Goal: Information Seeking & Learning: Learn about a topic

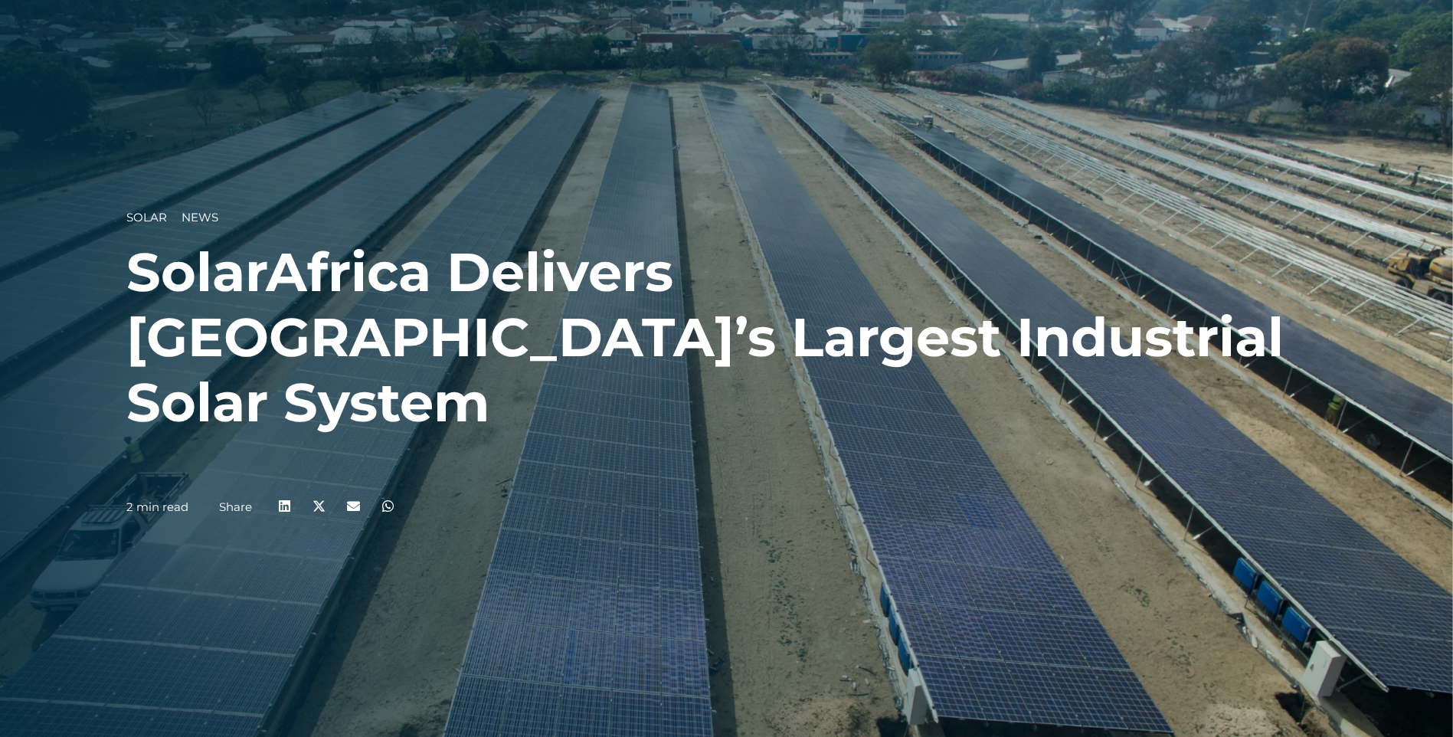
scroll to position [77, 0]
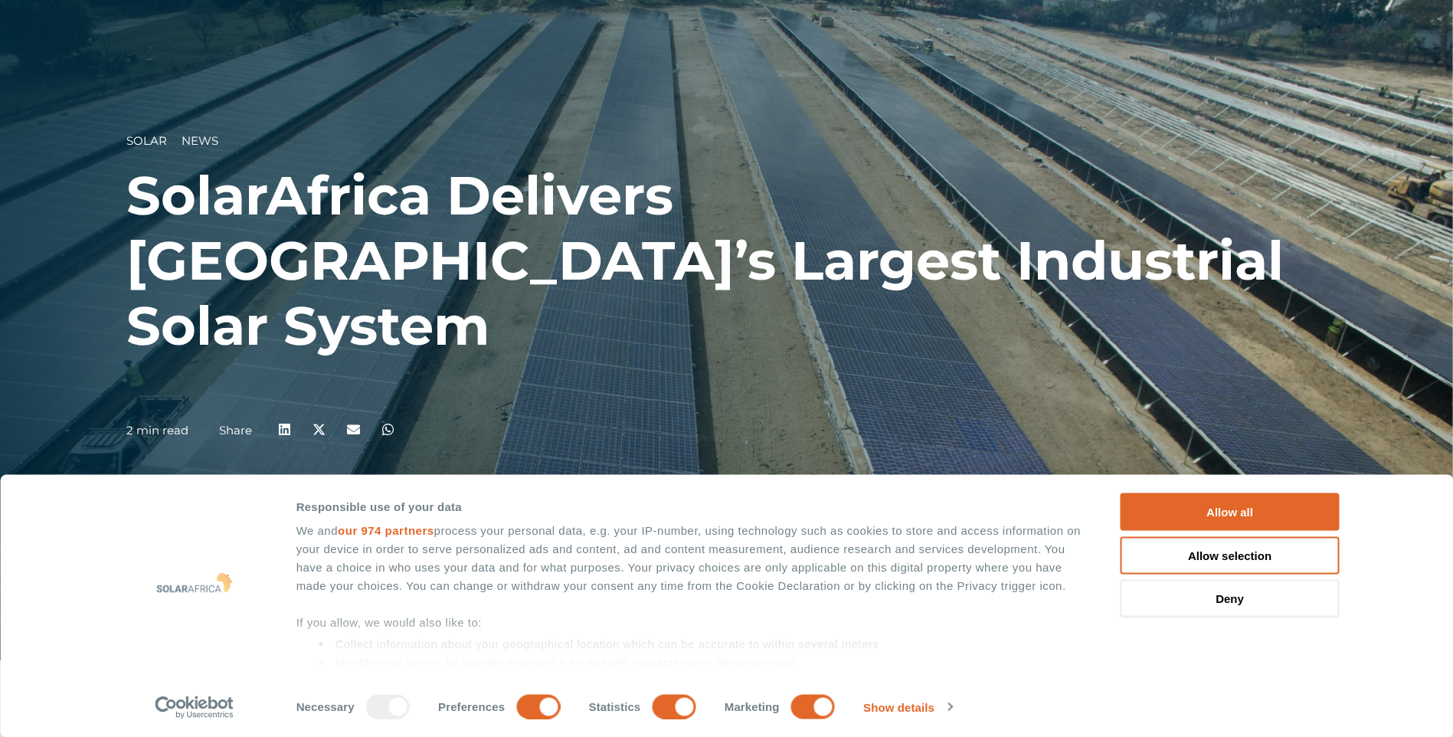
click at [1221, 511] on button "Allow all" at bounding box center [1230, 512] width 219 height 38
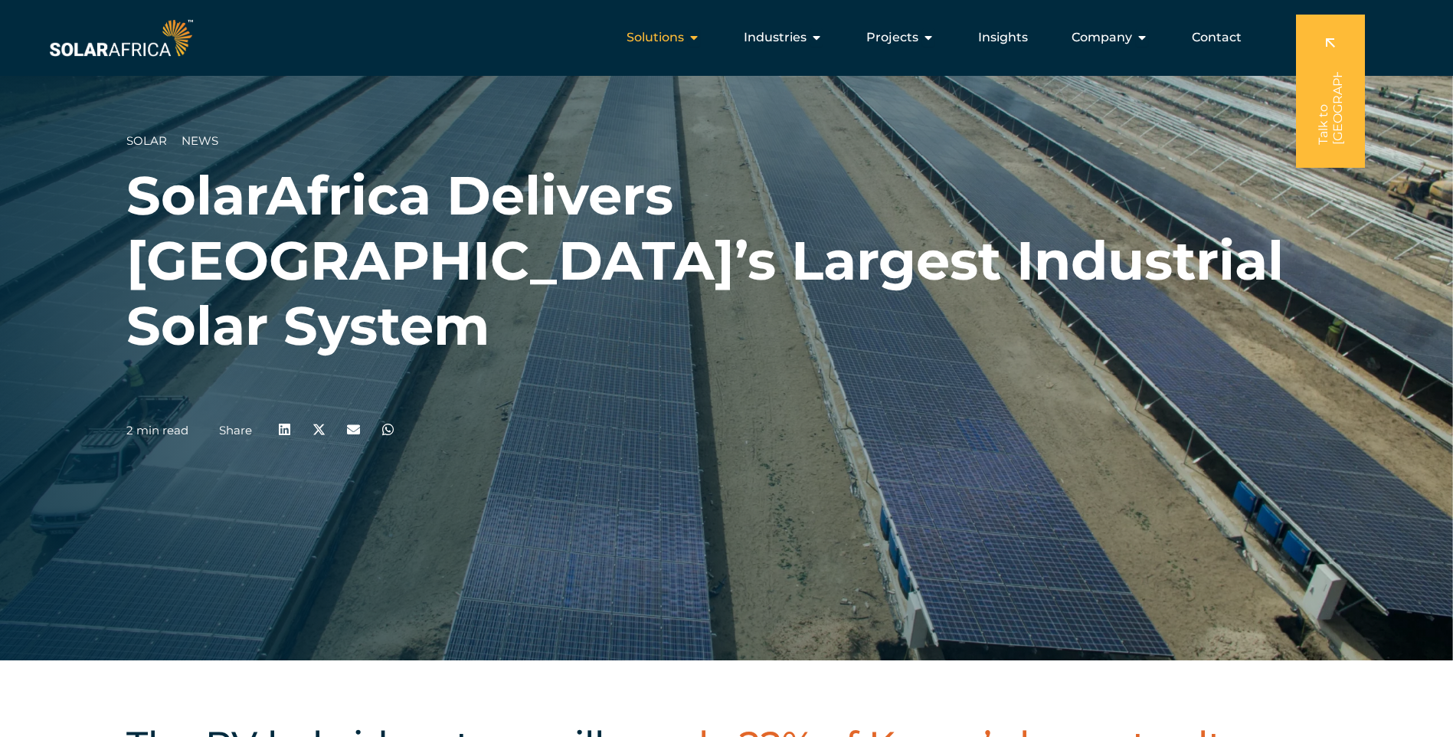
click at [689, 35] on div "Solutions Close Solutions Open Solutions" at bounding box center [663, 37] width 98 height 31
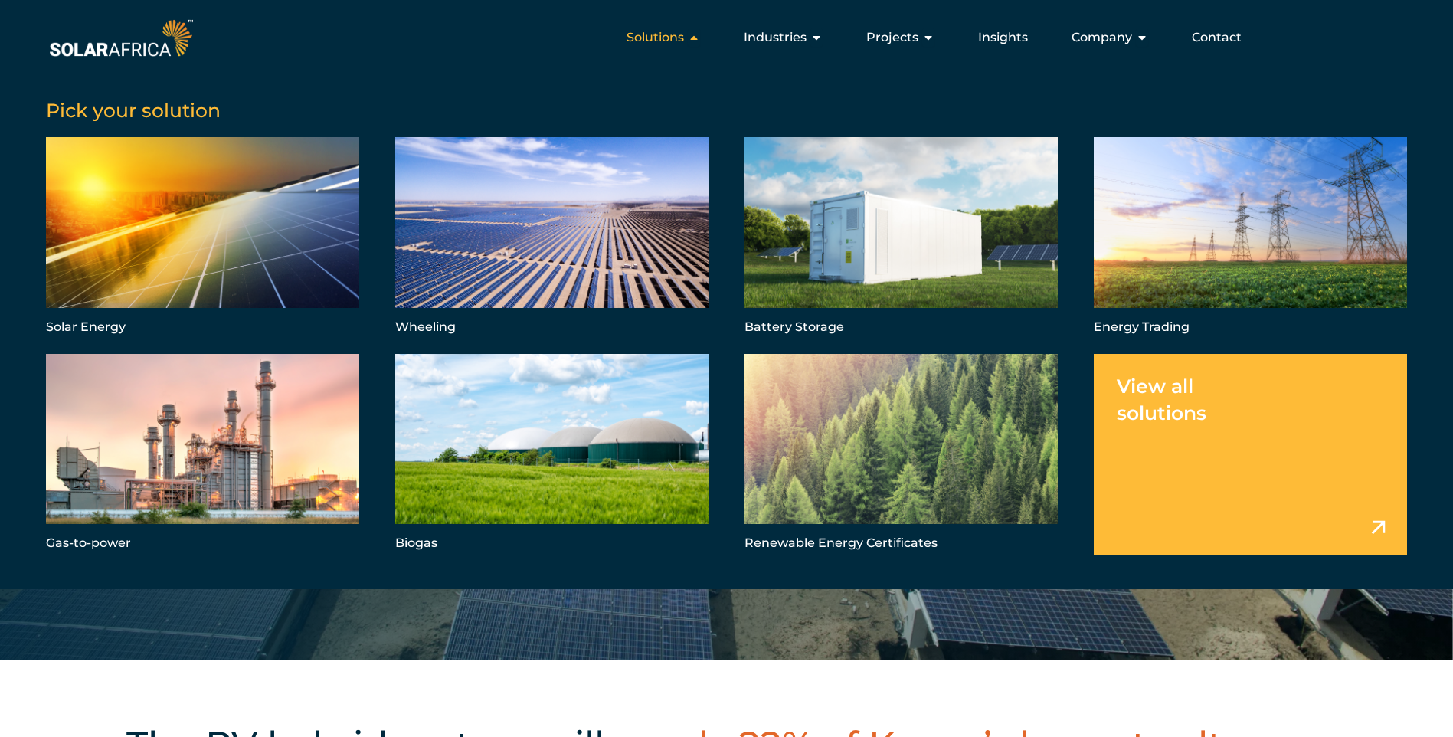
click at [698, 35] on icon "Menu" at bounding box center [694, 37] width 12 height 12
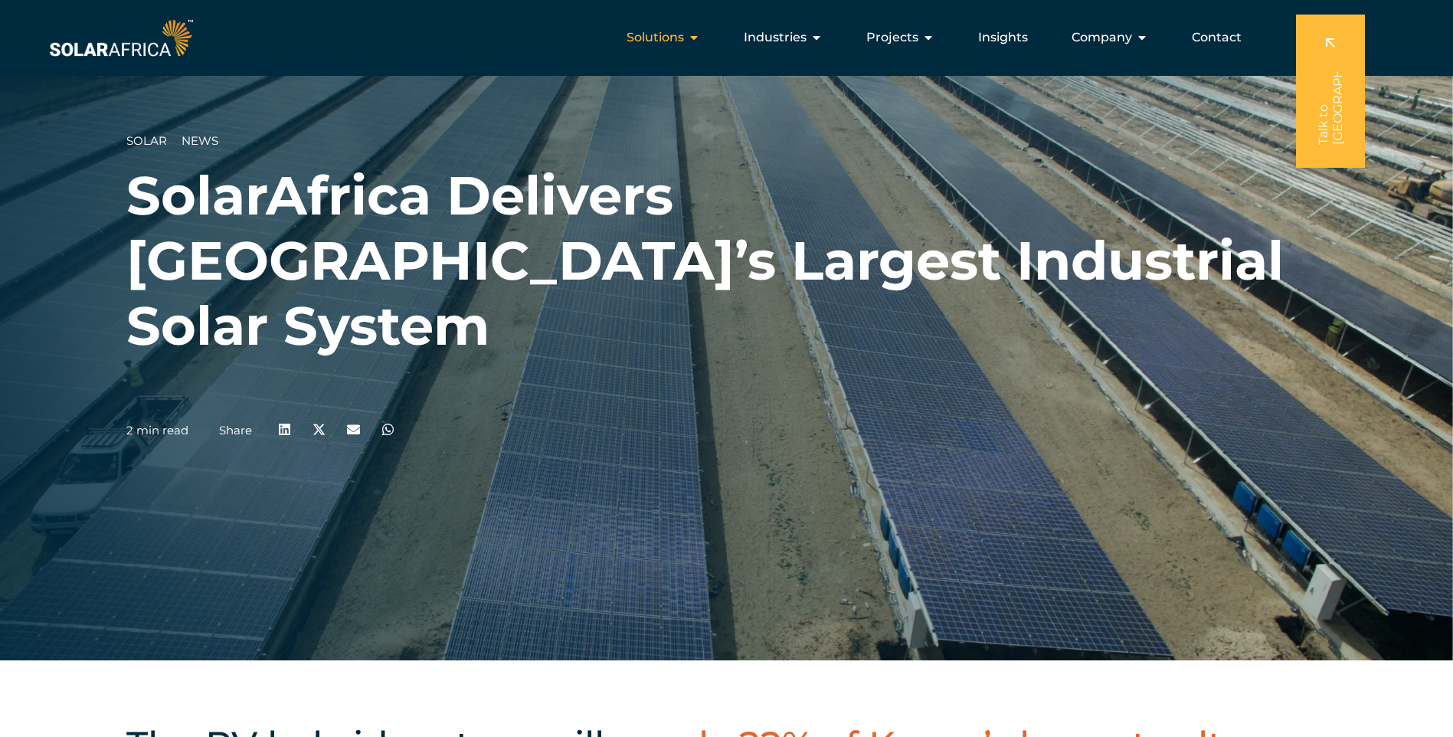
click at [698, 35] on icon "Menu" at bounding box center [694, 37] width 12 height 12
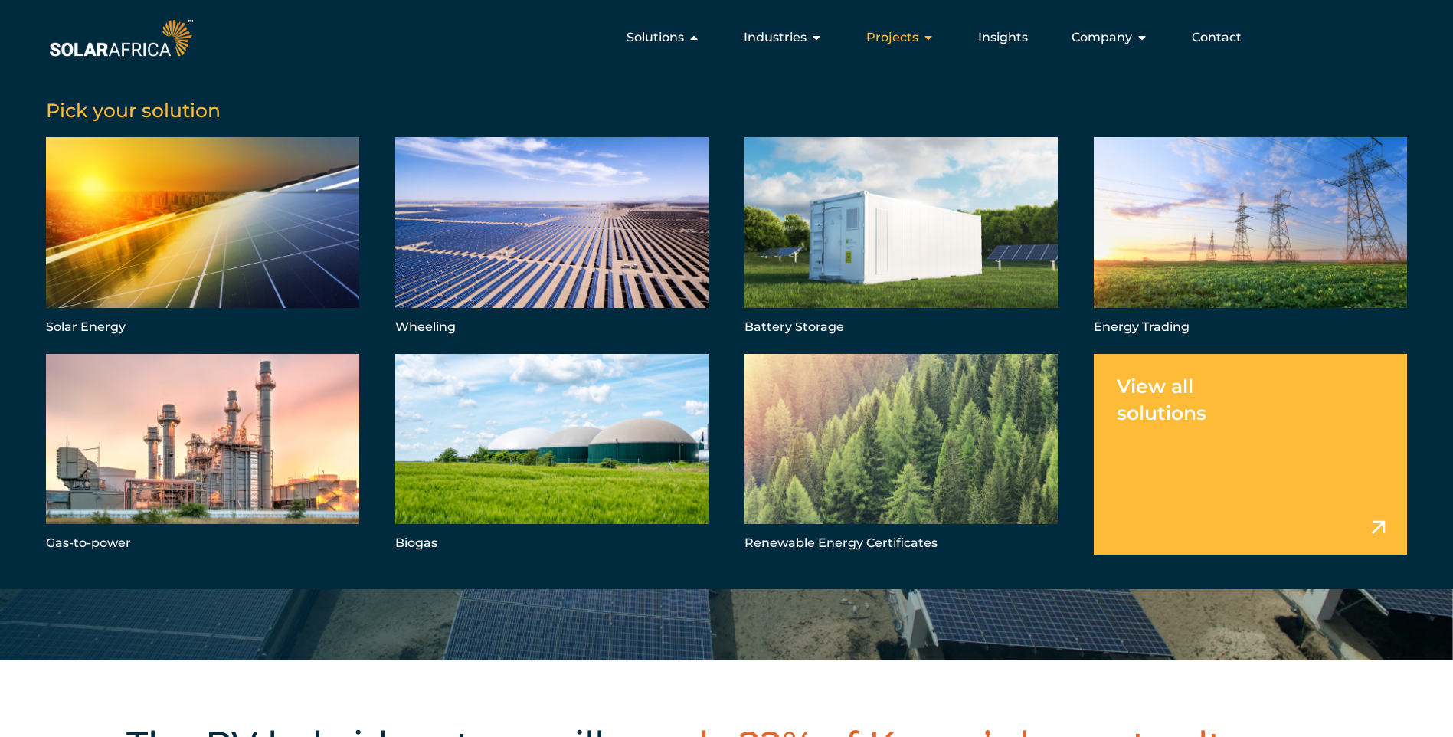
click at [925, 38] on icon "Menu" at bounding box center [928, 37] width 12 height 12
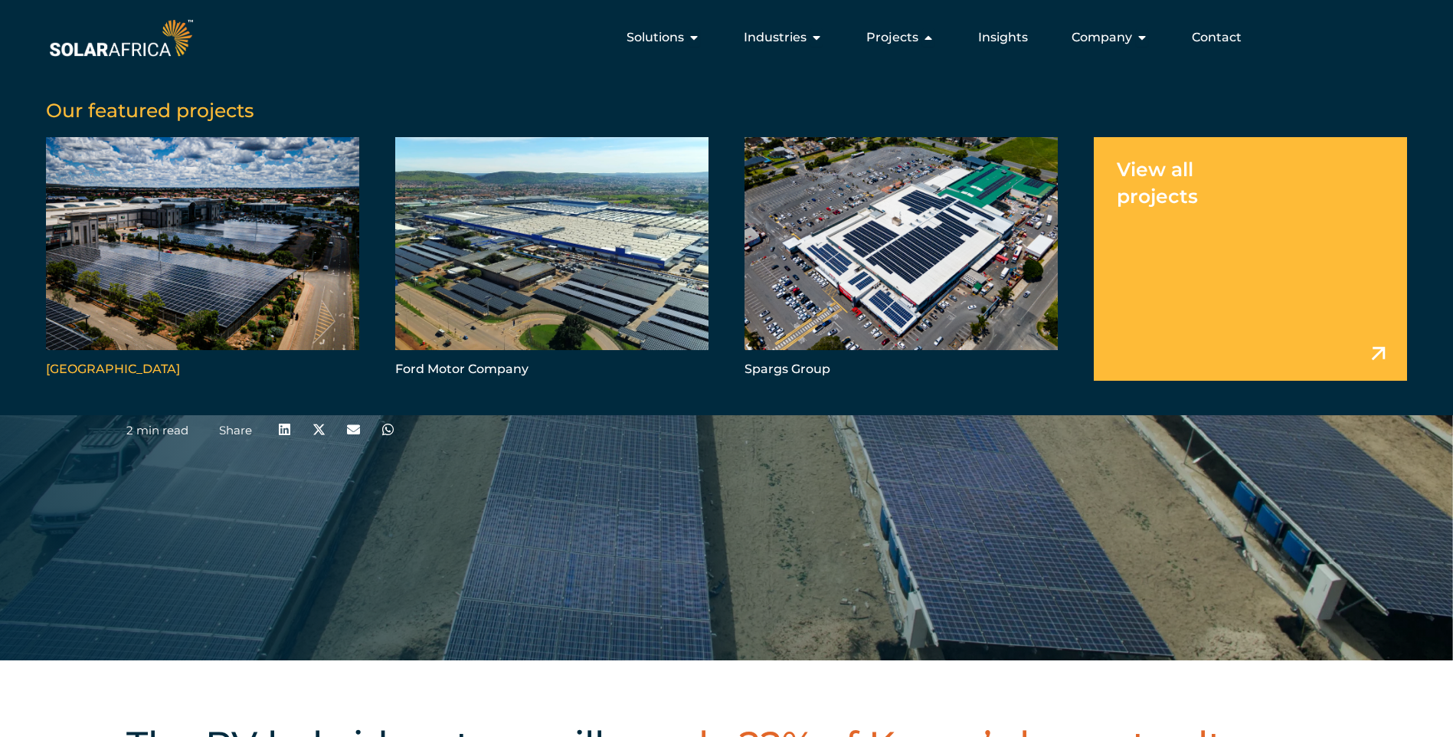
click at [192, 274] on link "Menu" at bounding box center [202, 258] width 313 height 243
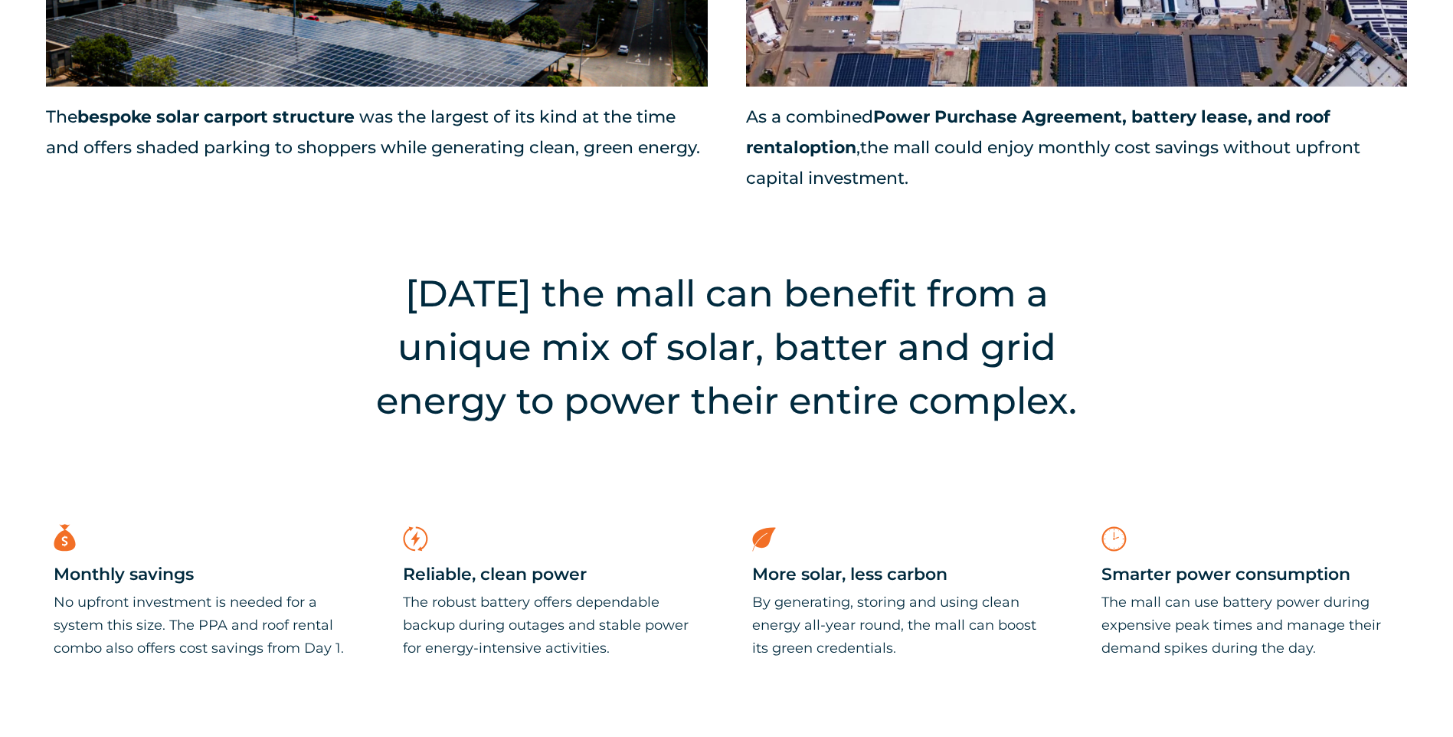
scroll to position [2375, 0]
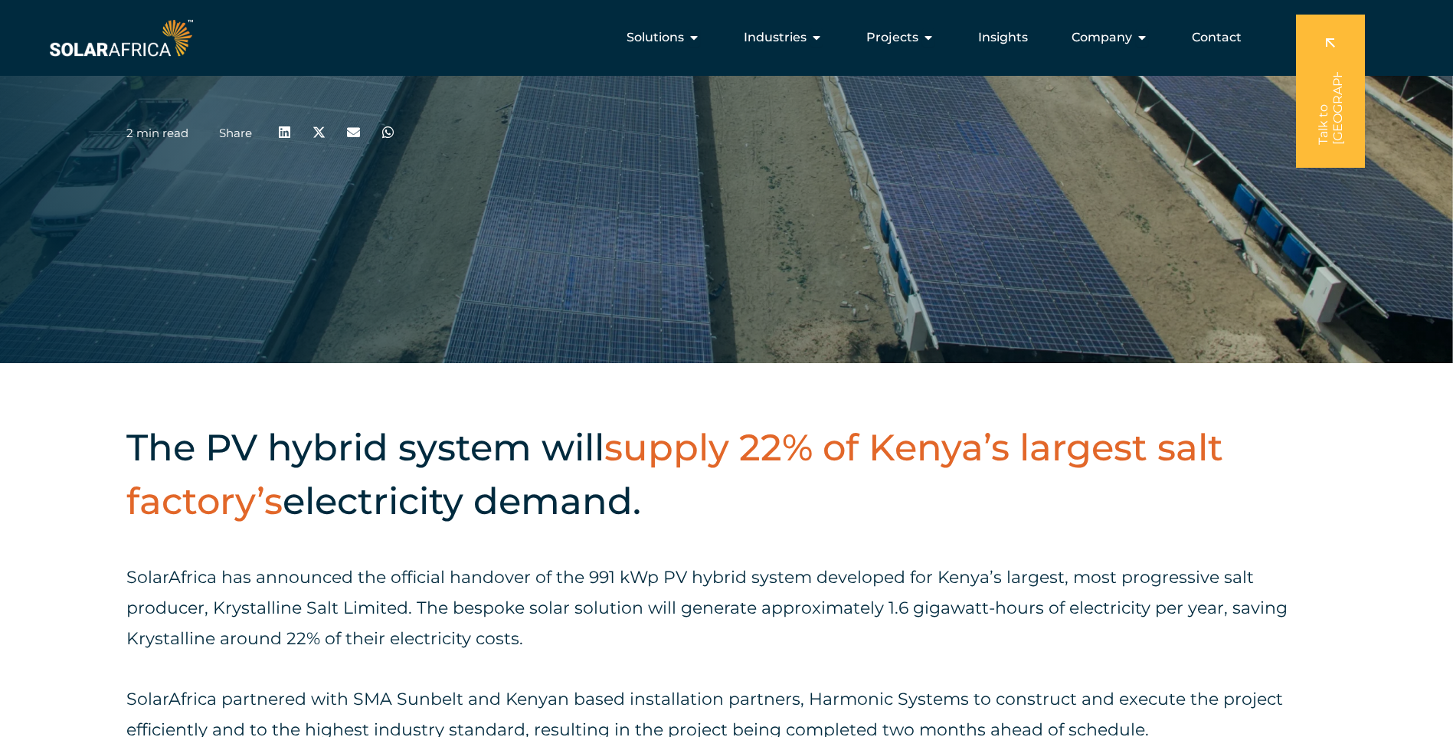
scroll to position [153, 0]
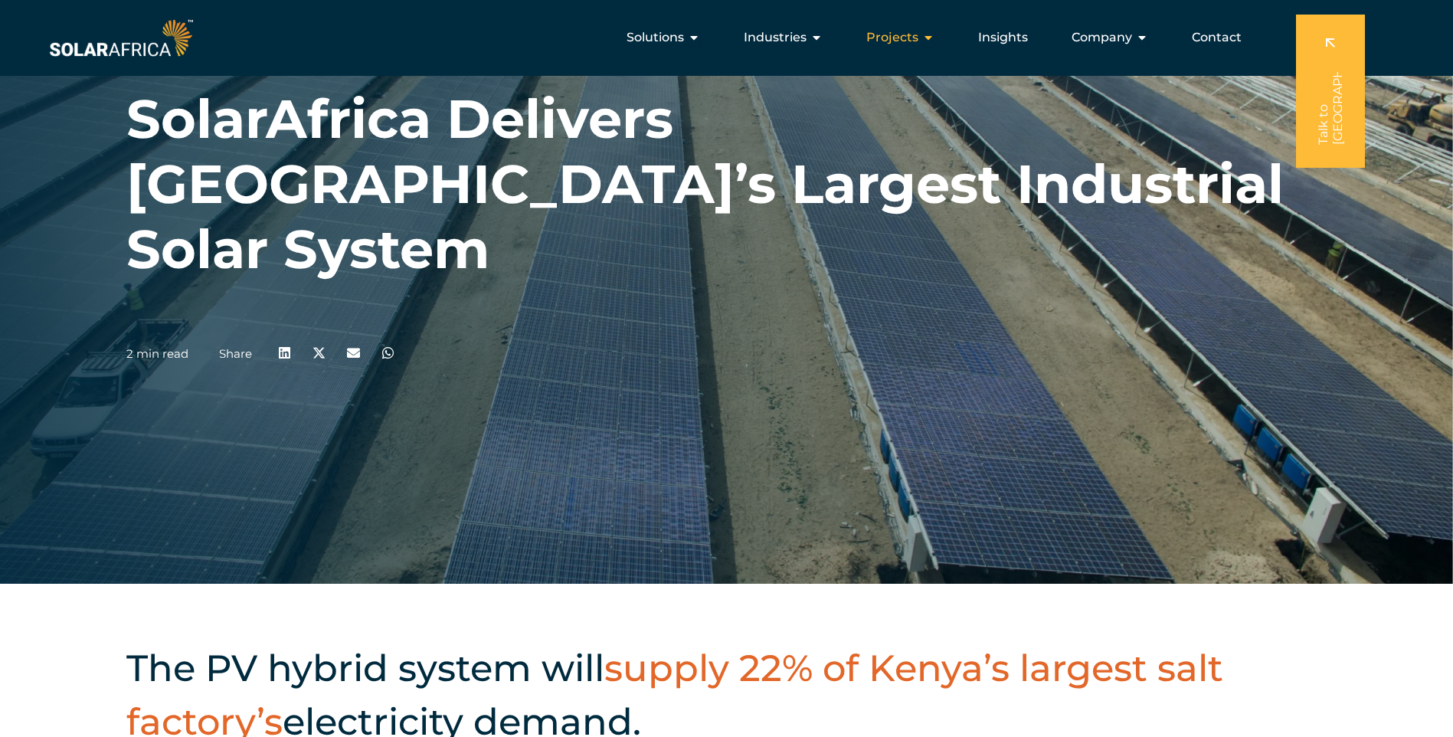
click at [924, 38] on icon "Menu" at bounding box center [928, 37] width 12 height 12
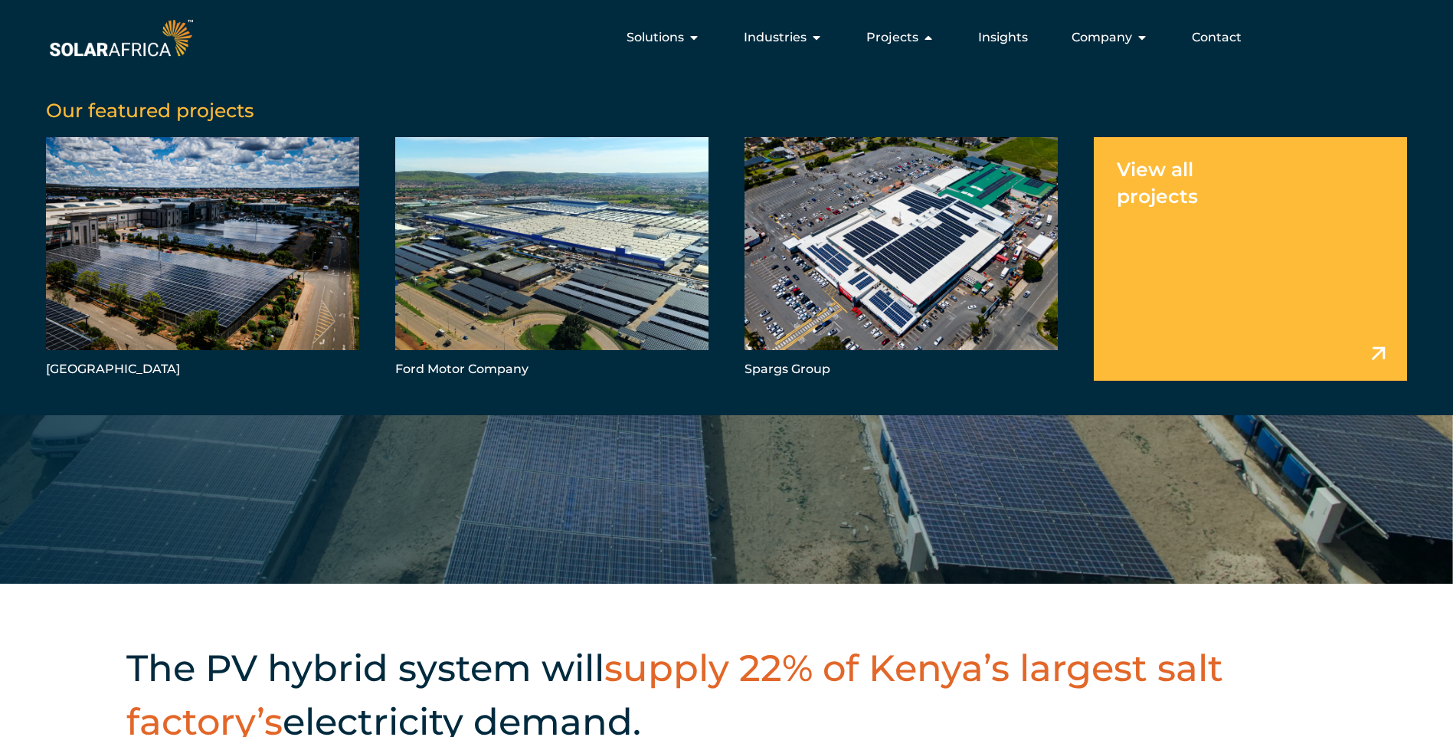
click at [1223, 230] on link "Menu" at bounding box center [1250, 258] width 313 height 243
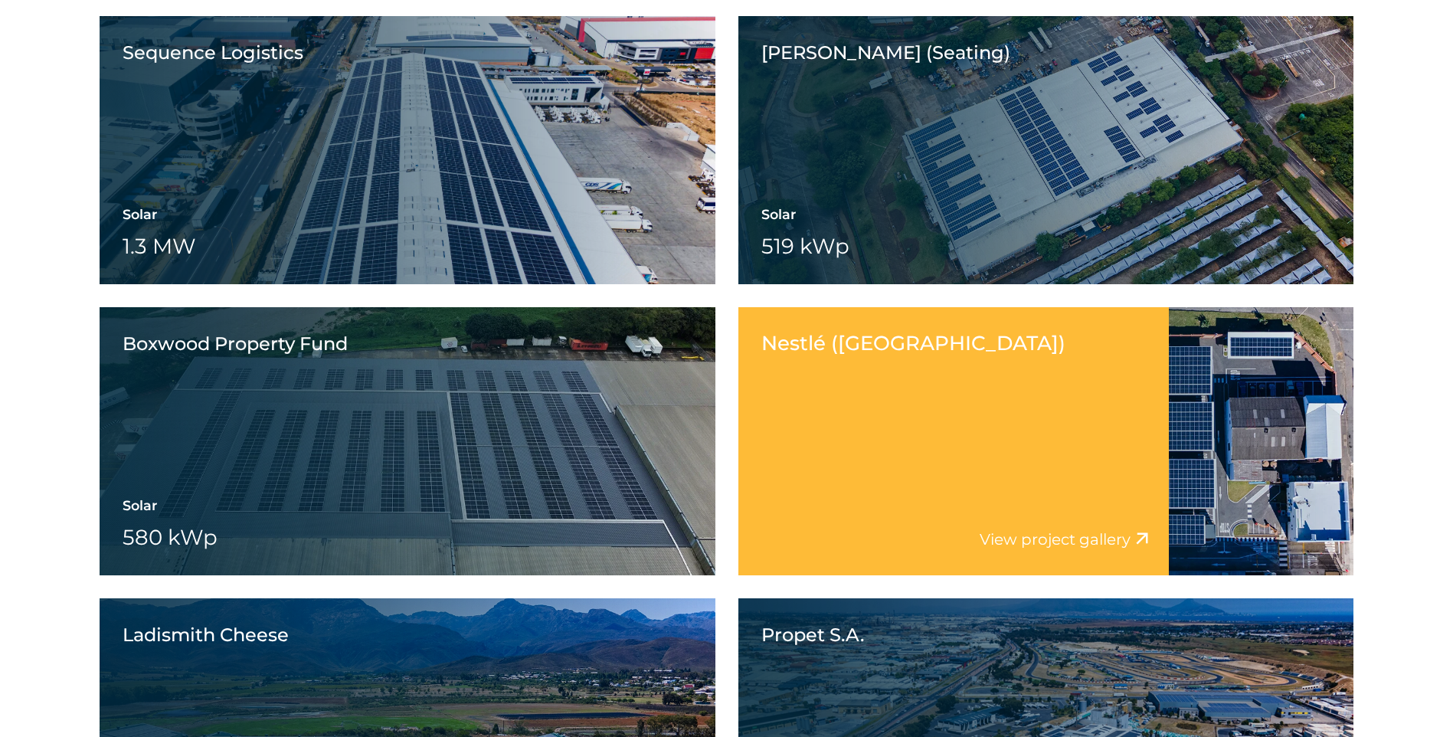
click at [1016, 444] on div "Nestlé ([GEOGRAPHIC_DATA]) View project video View project gallery" at bounding box center [953, 441] width 431 height 268
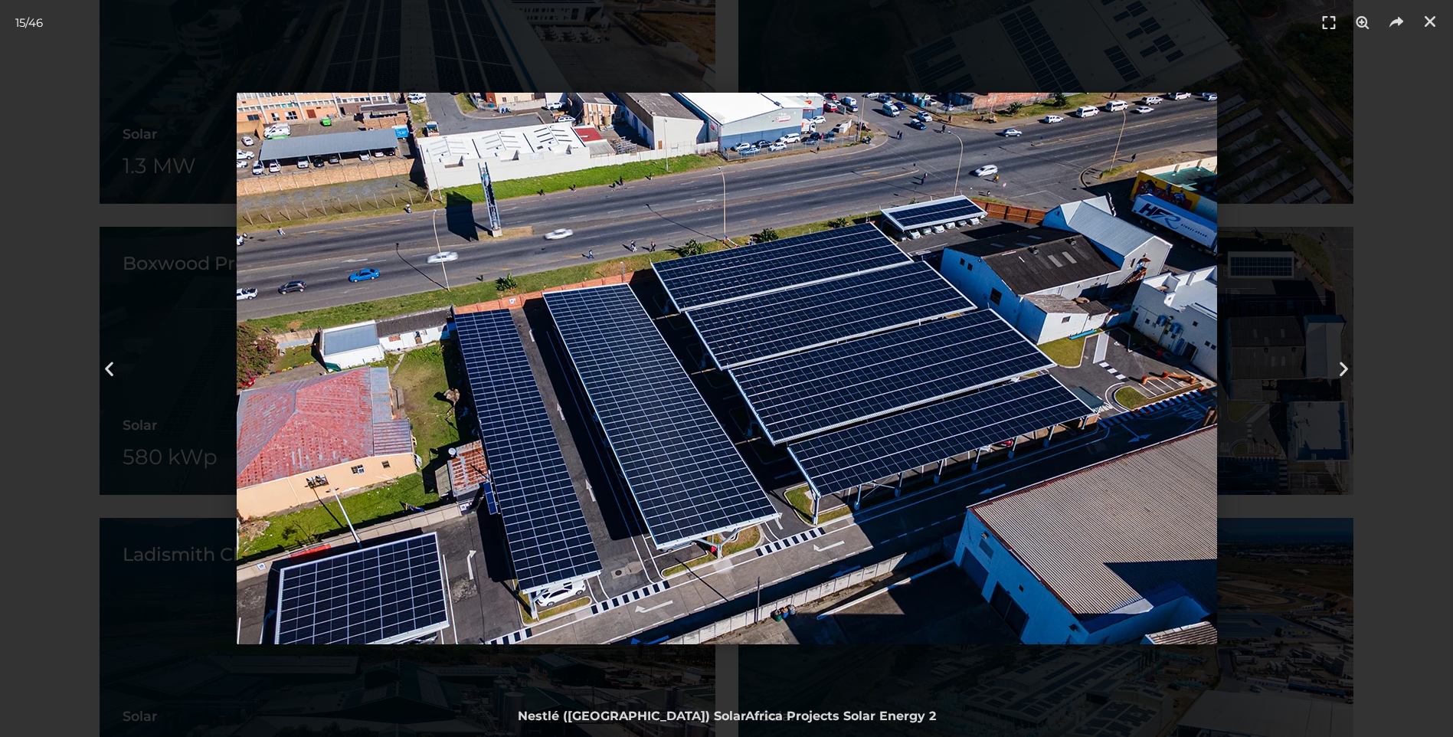
scroll to position [1762, 0]
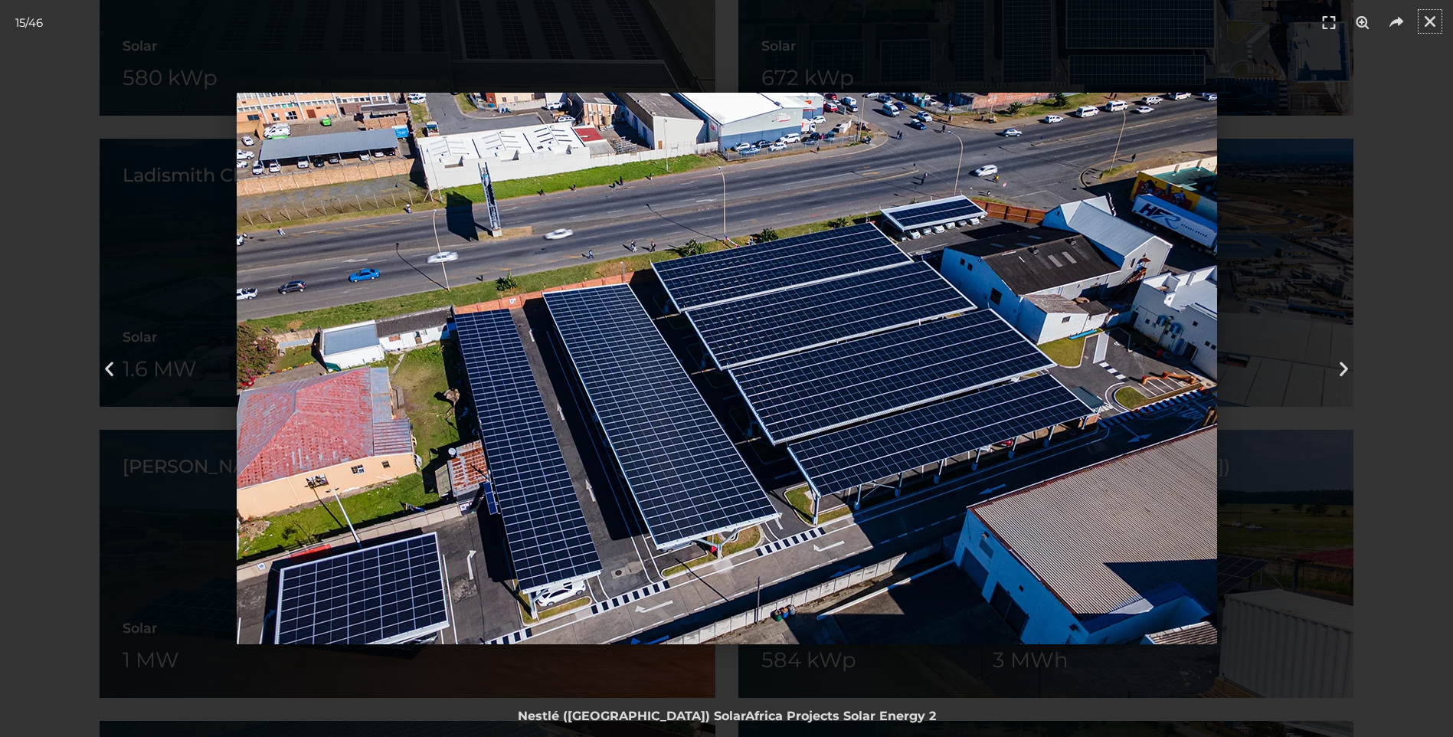
click at [1422, 21] on link "Close (Esc)" at bounding box center [1430, 21] width 23 height 23
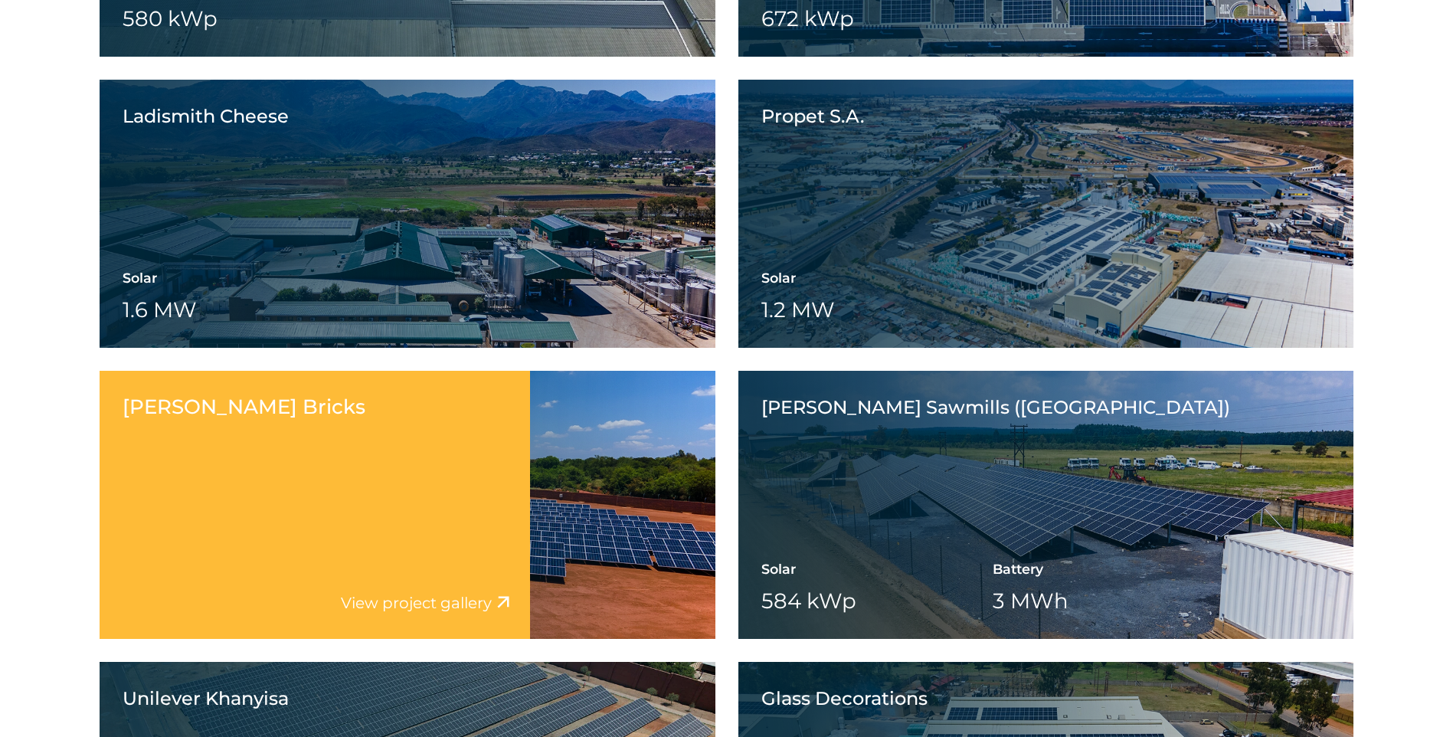
scroll to position [1992, 0]
